Goal: Answer question/provide support

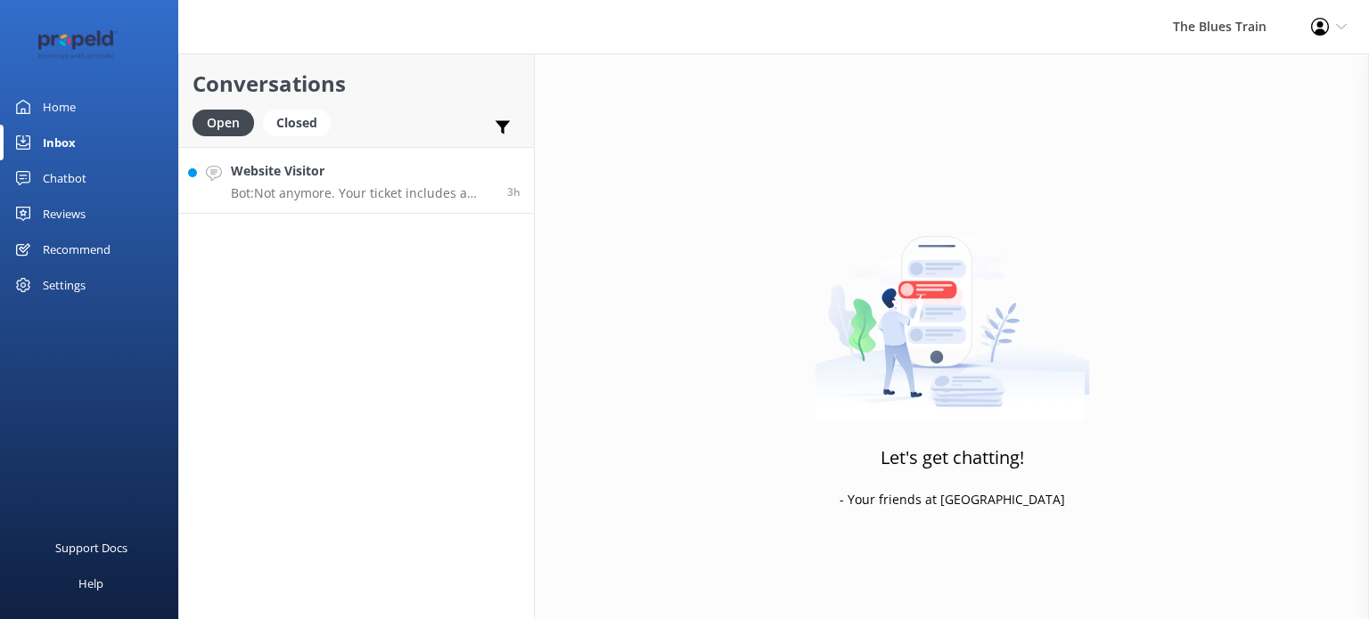
click at [370, 209] on link "Website Visitor Bot: Not anymore. Your ticket includes a nibbles box, but not a…" at bounding box center [356, 180] width 355 height 67
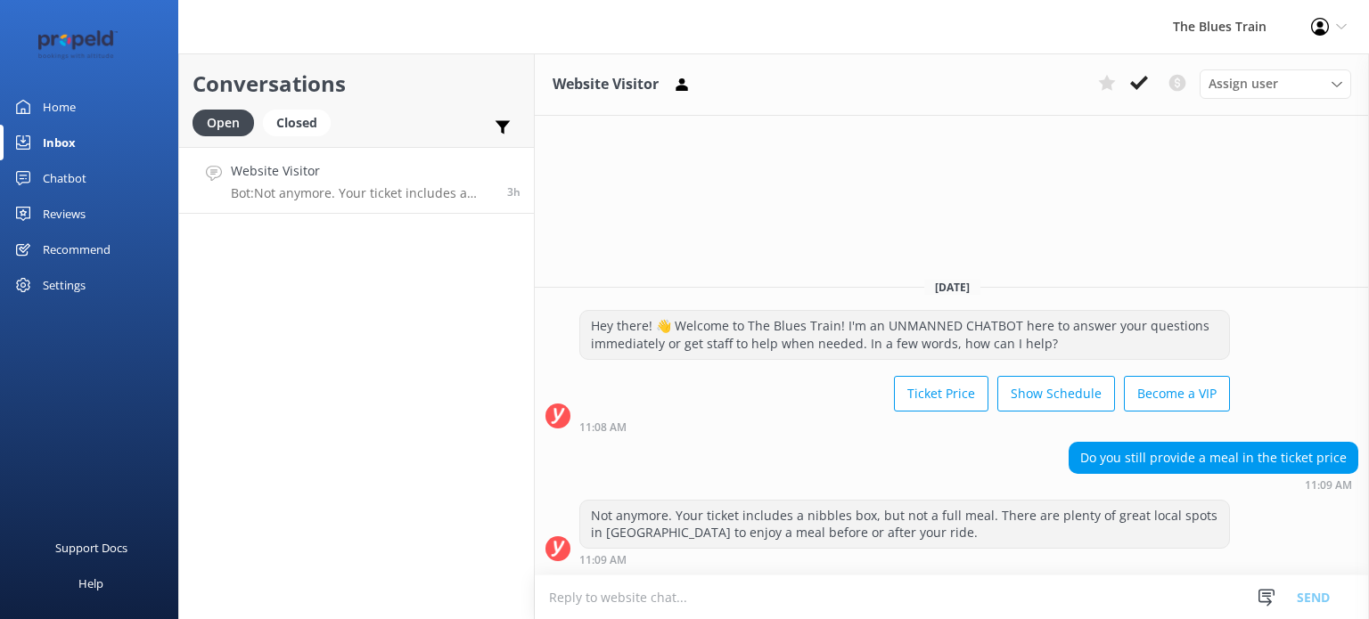
click at [375, 450] on div "Conversations Open Closed Important Converted Assigned to me Unassigned Website…" at bounding box center [356, 336] width 356 height 566
click at [390, 341] on div "Conversations Open Closed Important Converted Assigned to me Unassigned Website…" at bounding box center [356, 336] width 356 height 566
click at [1148, 86] on icon at bounding box center [1139, 83] width 18 height 18
